Goal: Use online tool/utility

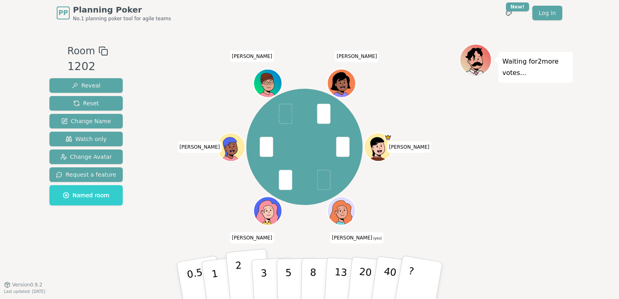
click at [233, 285] on button "2" at bounding box center [249, 281] width 46 height 64
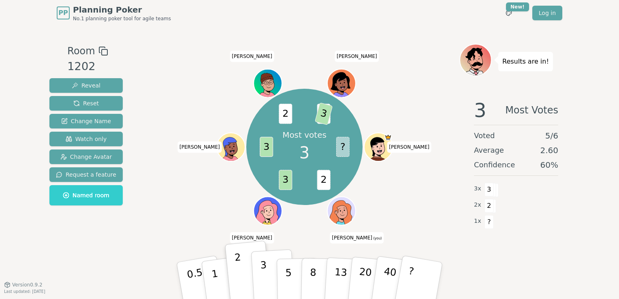
click at [263, 281] on p "3" at bounding box center [264, 281] width 9 height 44
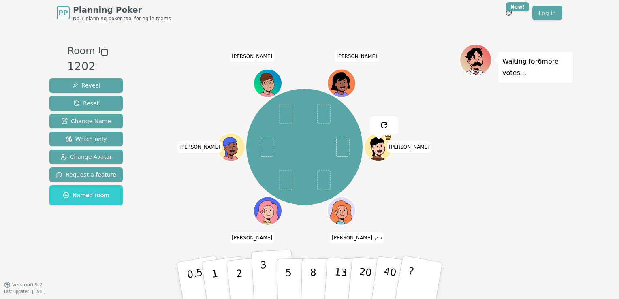
click at [263, 277] on p "3" at bounding box center [264, 281] width 9 height 44
click at [263, 283] on p "3" at bounding box center [264, 281] width 9 height 44
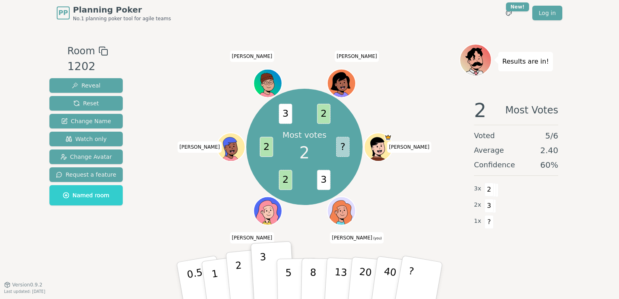
click at [240, 284] on p "2" at bounding box center [240, 282] width 11 height 44
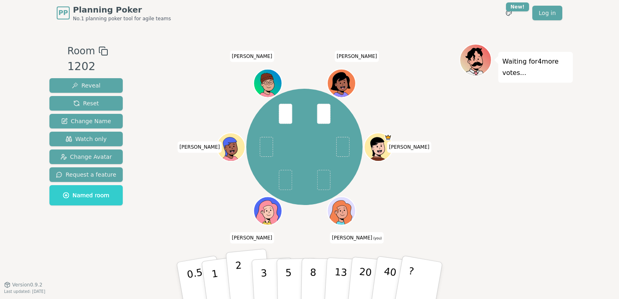
click at [238, 281] on p "2" at bounding box center [240, 282] width 11 height 44
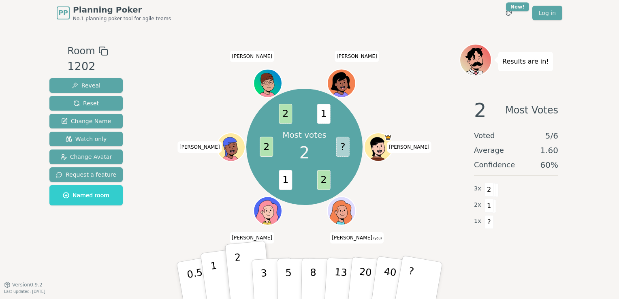
click at [217, 286] on p "1" at bounding box center [216, 282] width 12 height 44
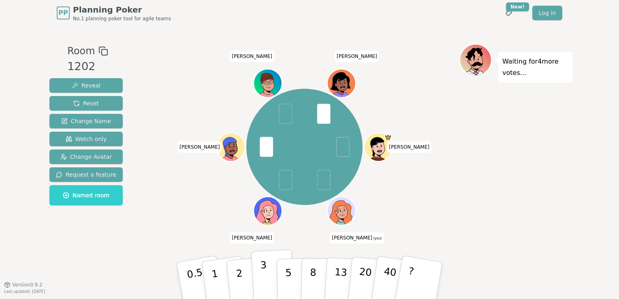
click at [263, 288] on p "3" at bounding box center [264, 281] width 9 height 44
drag, startPoint x: 247, startPoint y: 291, endPoint x: 251, endPoint y: 290, distance: 4.5
click at [246, 291] on button "2" at bounding box center [249, 281] width 46 height 64
